Goal: Task Accomplishment & Management: Use online tool/utility

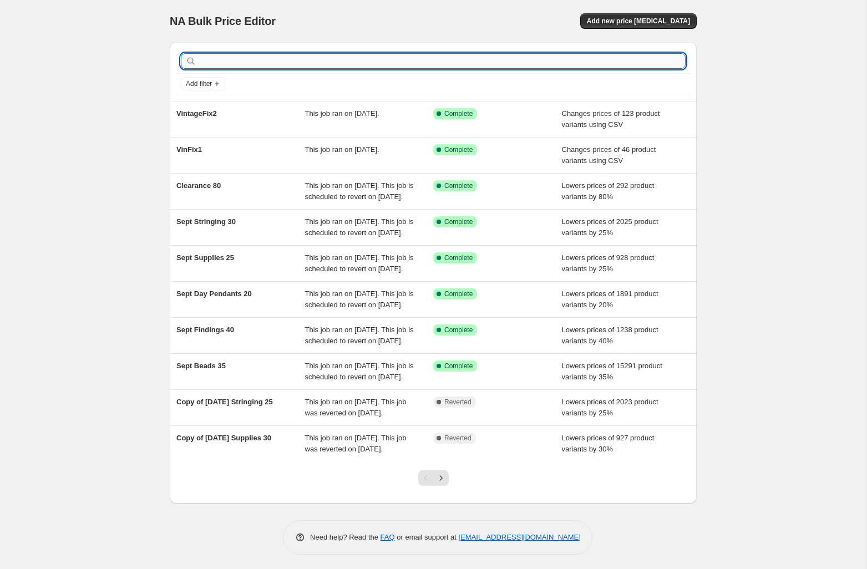
click at [213, 54] on input "text" at bounding box center [442, 61] width 487 height 16
type input "vintage"
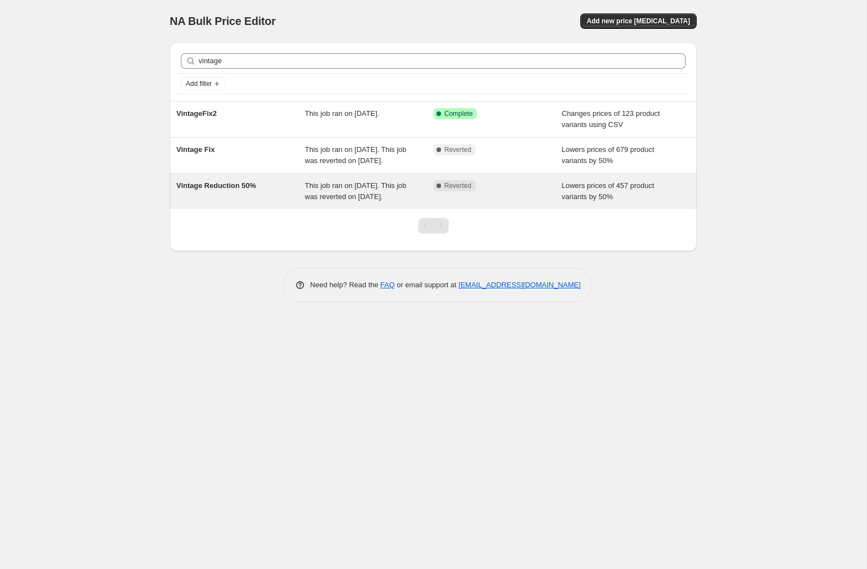
click at [331, 195] on span "This job ran on [DATE]. This job was reverted on [DATE]." at bounding box center [356, 190] width 102 height 19
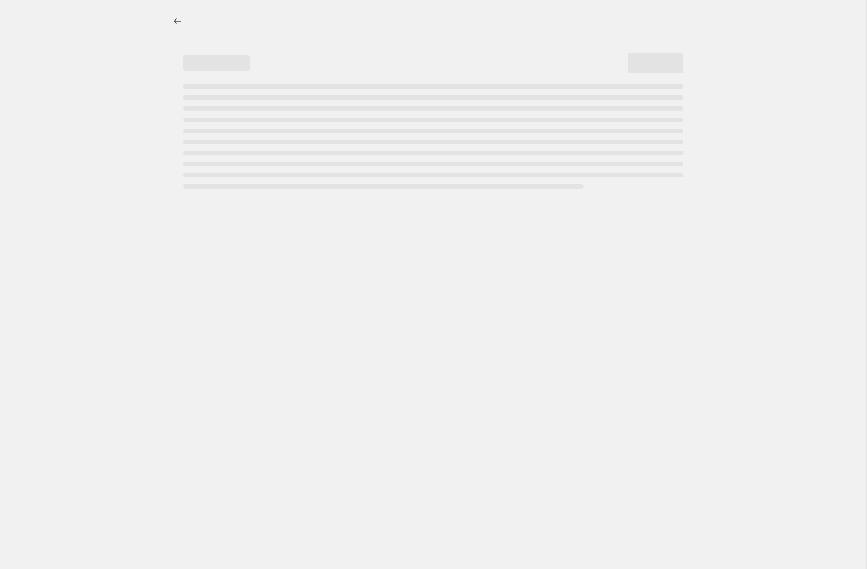
select select "percentage"
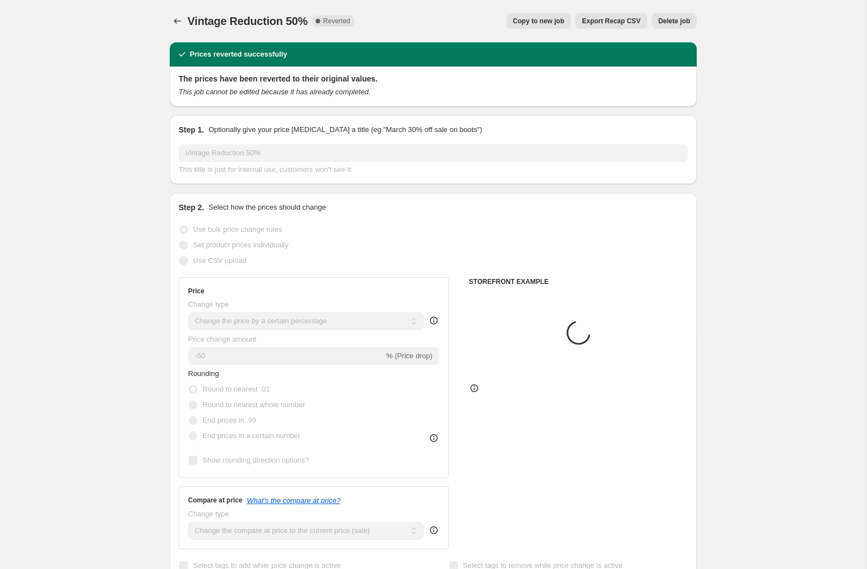
select select "collection"
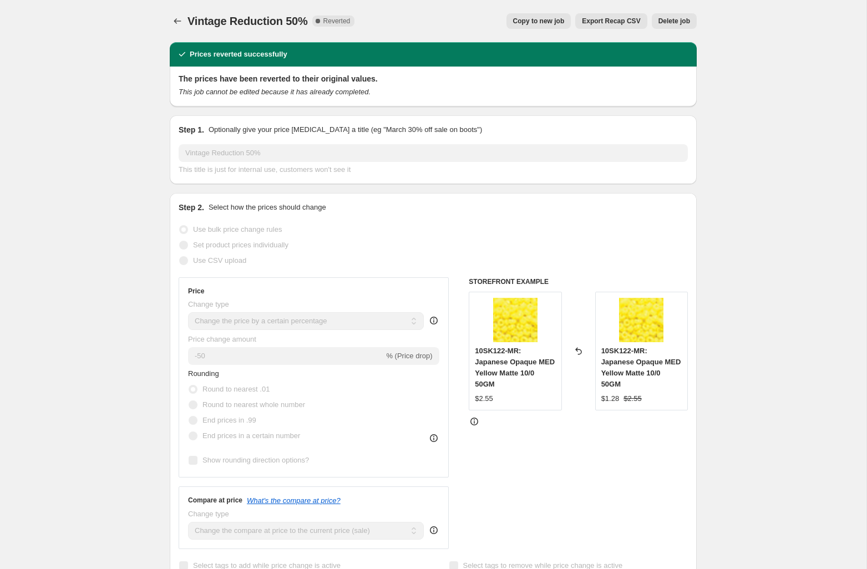
click at [610, 23] on span "Export Recap CSV" at bounding box center [611, 21] width 58 height 9
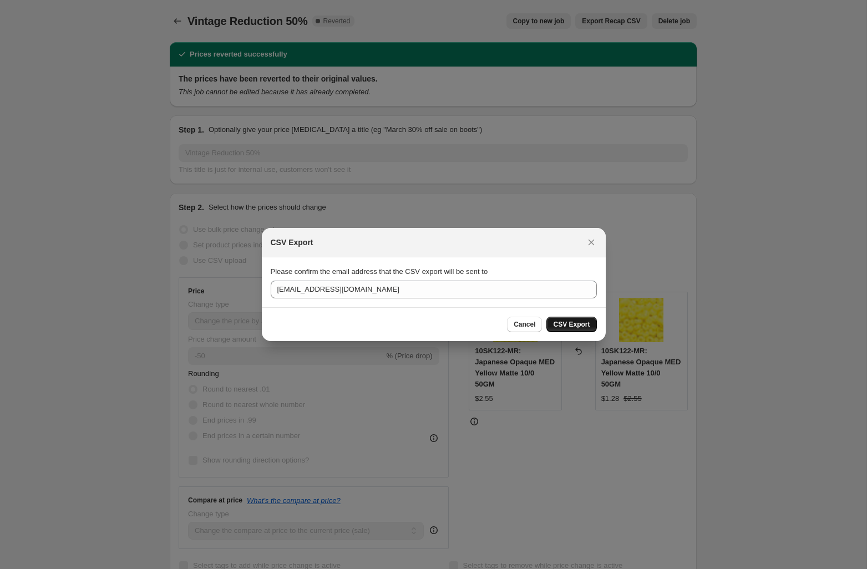
click at [565, 324] on span "CSV Export" at bounding box center [571, 324] width 37 height 9
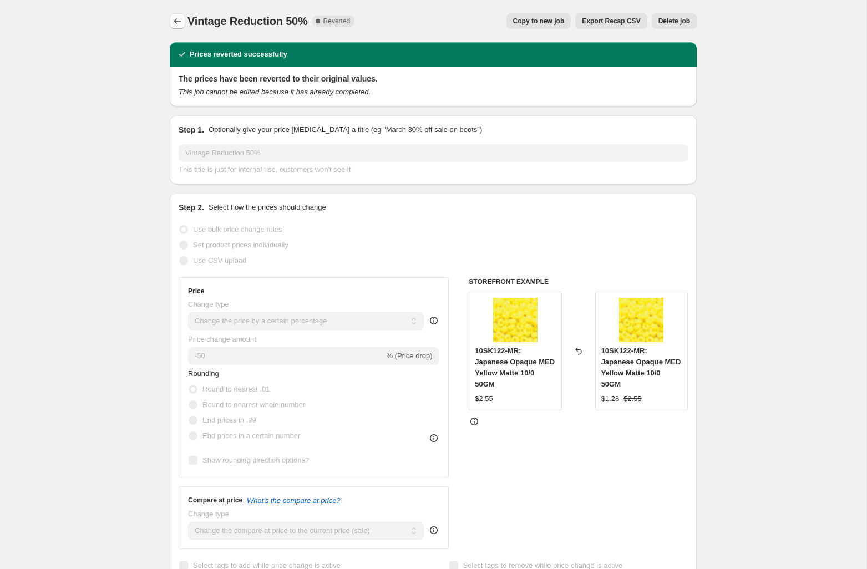
click at [183, 24] on button "Price change jobs" at bounding box center [178, 21] width 16 height 16
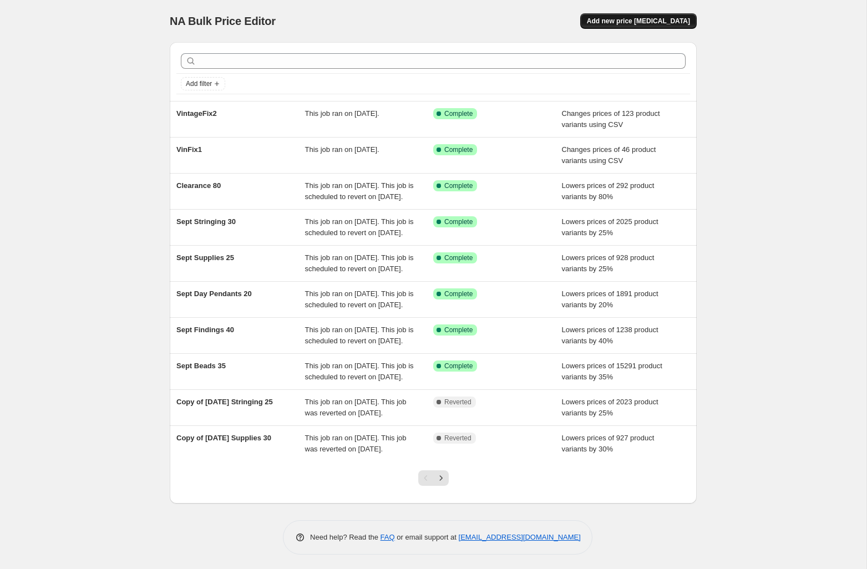
click at [648, 21] on span "Add new price [MEDICAL_DATA]" at bounding box center [638, 21] width 103 height 9
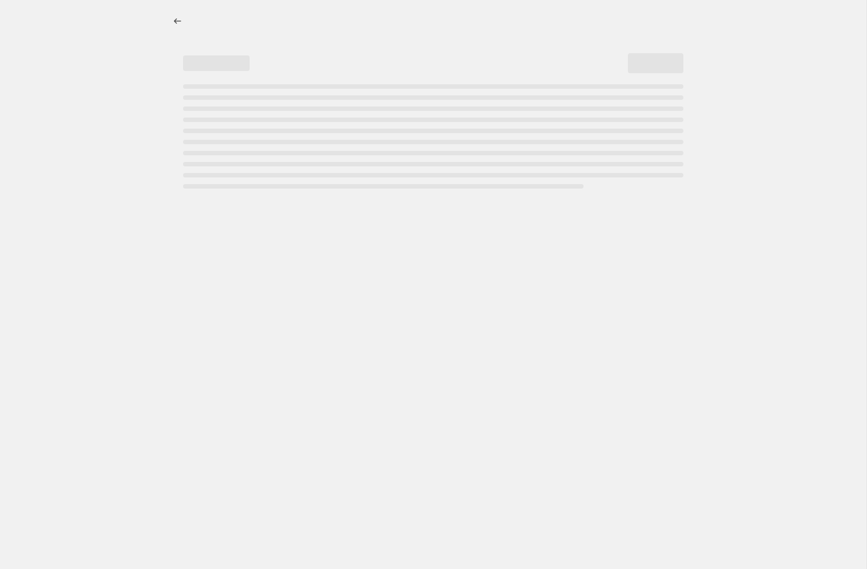
select select "percentage"
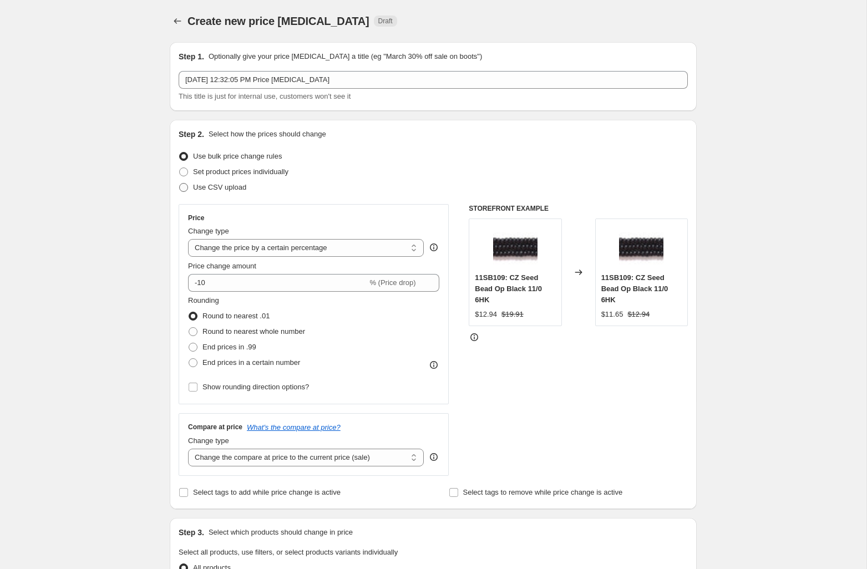
click at [241, 186] on span "Use CSV upload" at bounding box center [219, 187] width 53 height 8
click at [180, 184] on input "Use CSV upload" at bounding box center [179, 183] width 1 height 1
radio input "true"
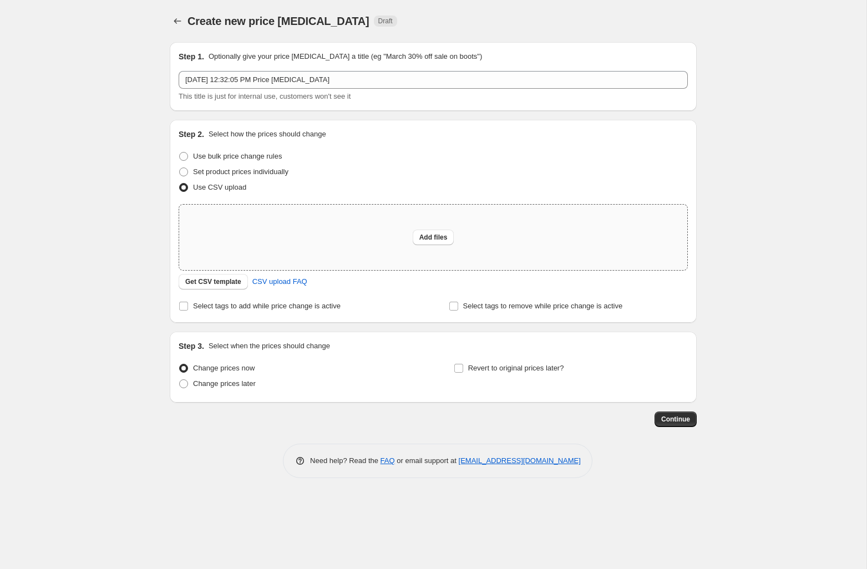
click at [438, 228] on div "Add files" at bounding box center [433, 237] width 508 height 65
type input "C:\fakepath\Vintagefix3.csv"
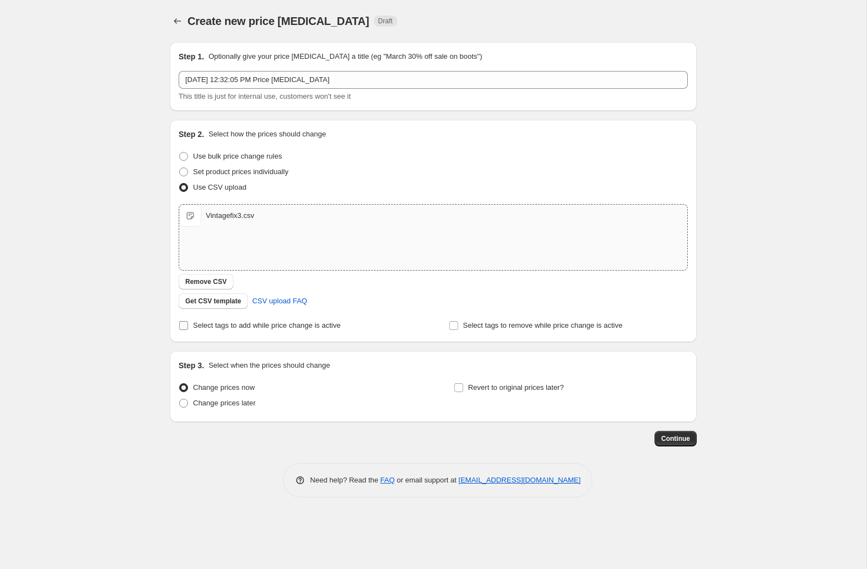
click at [184, 326] on input "Select tags to add while price change is active" at bounding box center [183, 325] width 9 height 9
checkbox input "true"
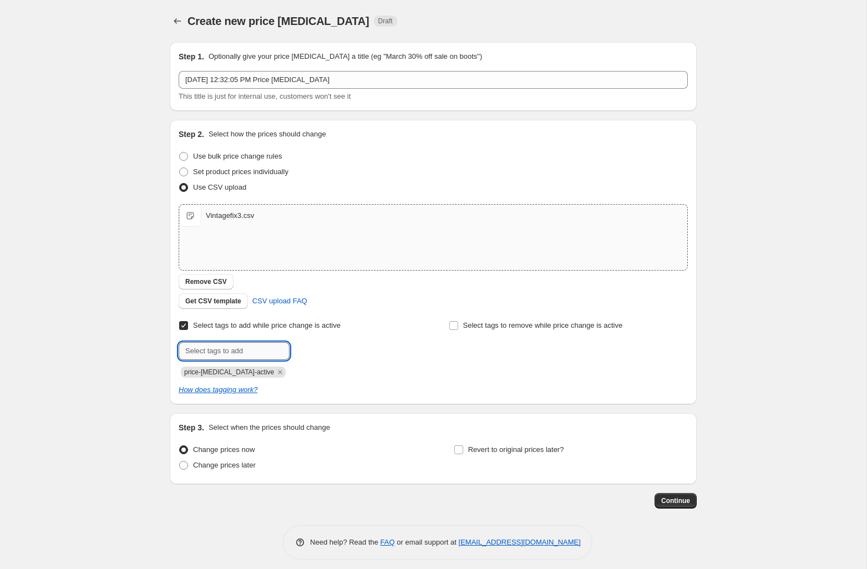
click at [205, 349] on input "text" at bounding box center [234, 351] width 111 height 18
type input "vintagefix"
click at [317, 352] on span "vintagefix" at bounding box center [329, 350] width 31 height 8
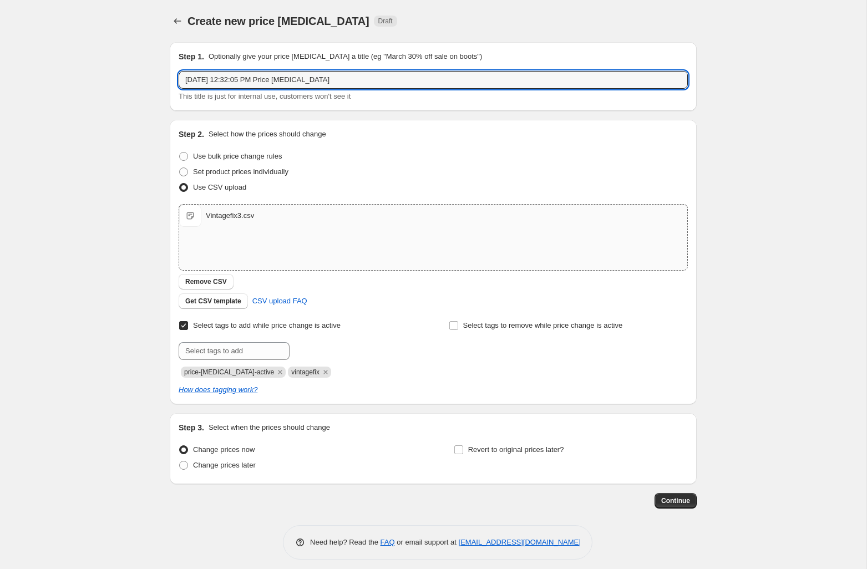
drag, startPoint x: 349, startPoint y: 77, endPoint x: 207, endPoint y: 50, distance: 144.5
click at [207, 51] on div "Step 1. Optionally give your price [MEDICAL_DATA] a title (eg "March 30% off sa…" at bounding box center [433, 76] width 509 height 51
type input "Vintage Fix 3"
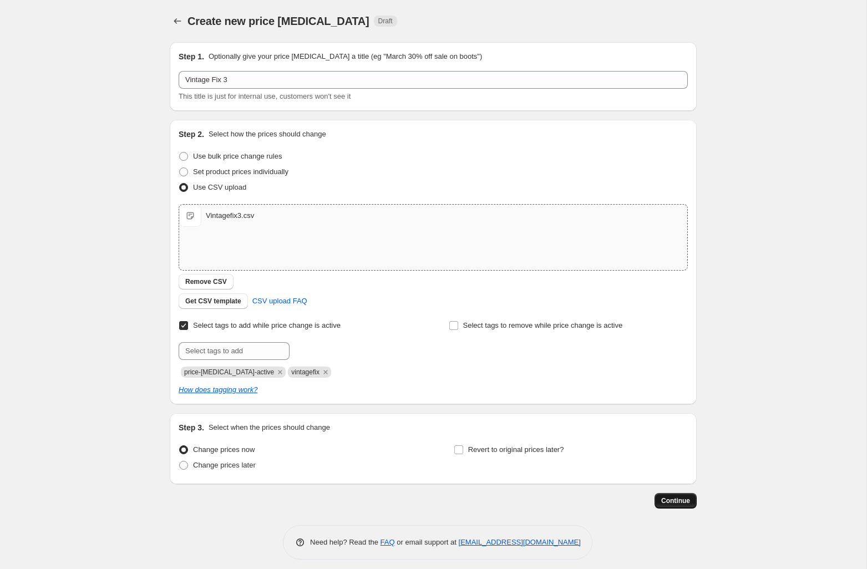
click at [677, 498] on span "Continue" at bounding box center [675, 501] width 29 height 9
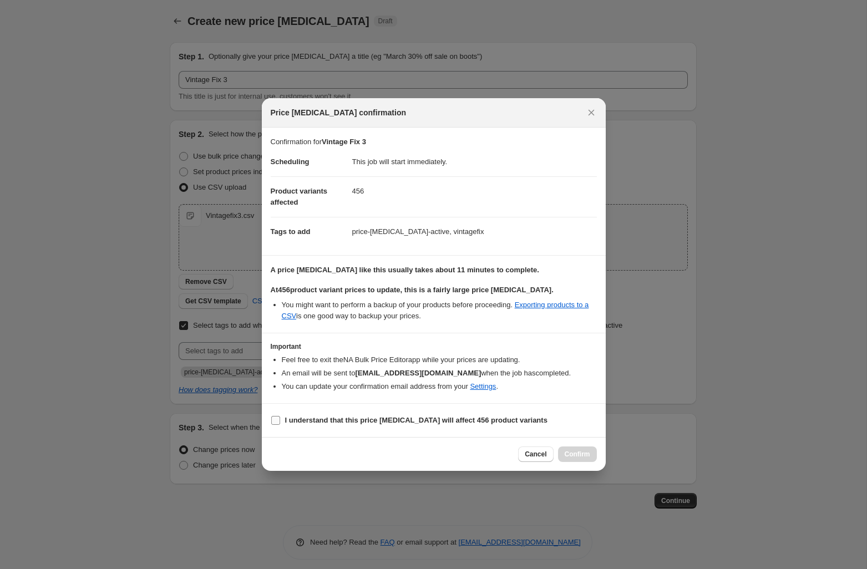
click at [272, 419] on input "I understand that this price [MEDICAL_DATA] will affect 456 product variants" at bounding box center [275, 420] width 9 height 9
checkbox input "true"
click at [580, 453] on span "Confirm" at bounding box center [578, 454] width 26 height 9
